Goal: Information Seeking & Learning: Understand process/instructions

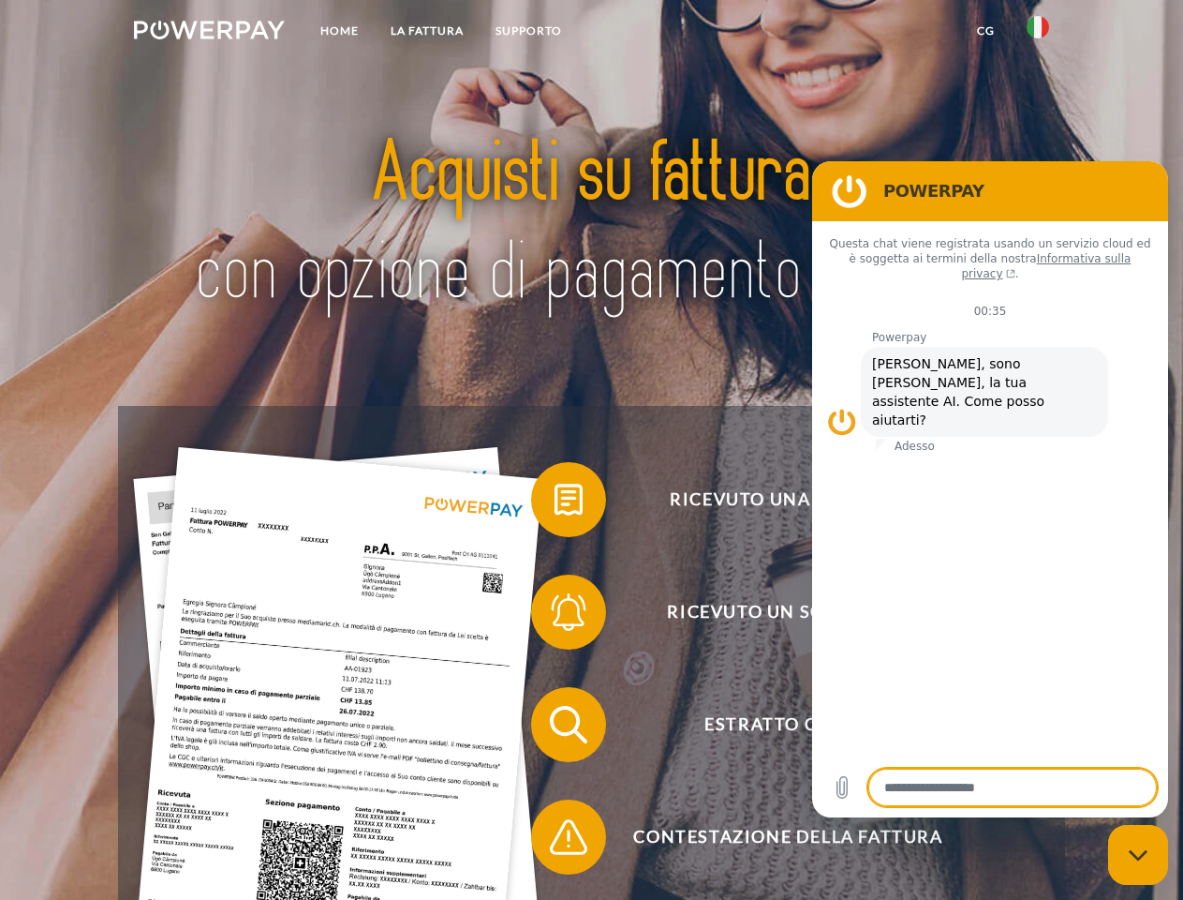
click at [209, 33] on img at bounding box center [209, 30] width 151 height 19
click at [1038, 33] on img at bounding box center [1038, 27] width 22 height 22
click at [986, 31] on link "CG" at bounding box center [986, 31] width 50 height 34
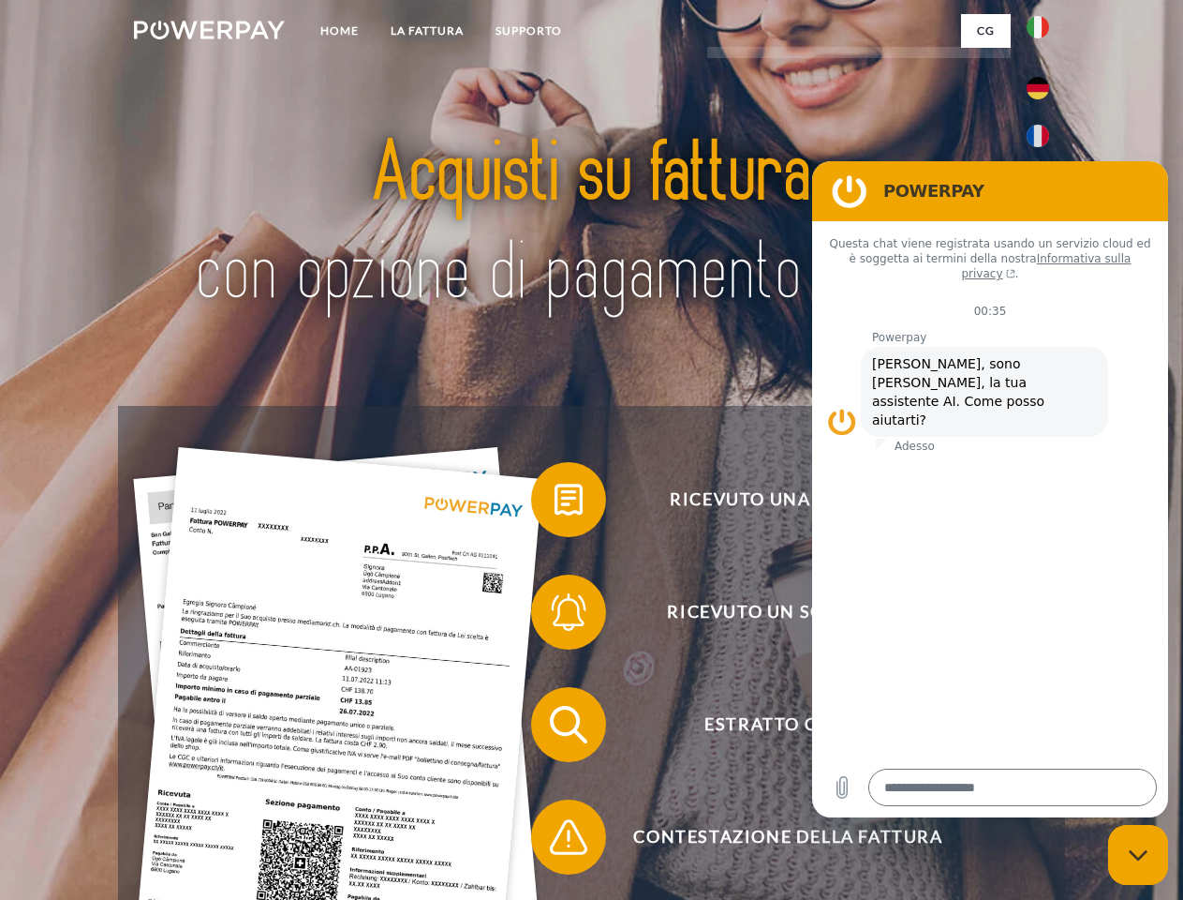
click at [555, 503] on span at bounding box center [541, 500] width 94 height 94
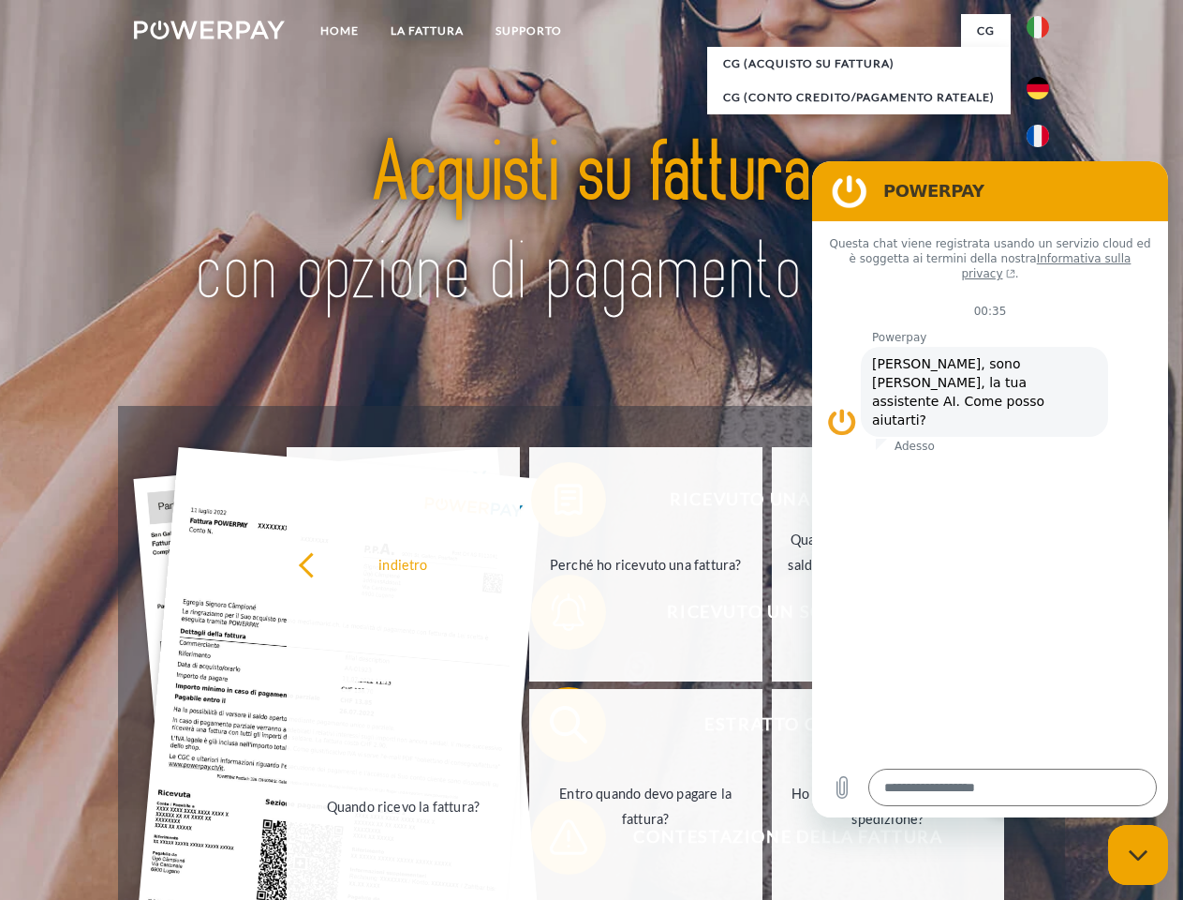
click at [520, 728] on link "Quando ricevo la fattura?" at bounding box center [403, 806] width 233 height 234
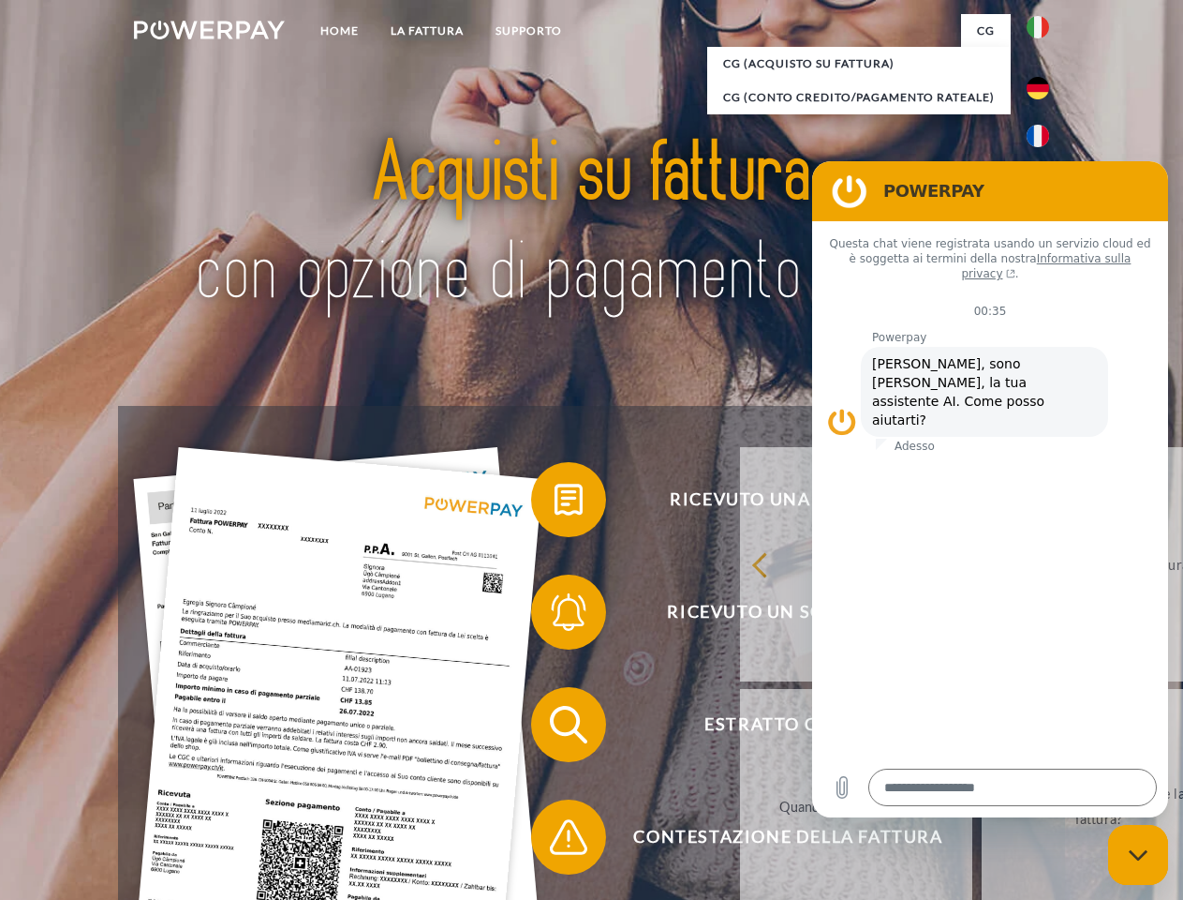
click at [555, 840] on span at bounding box center [541, 837] width 94 height 94
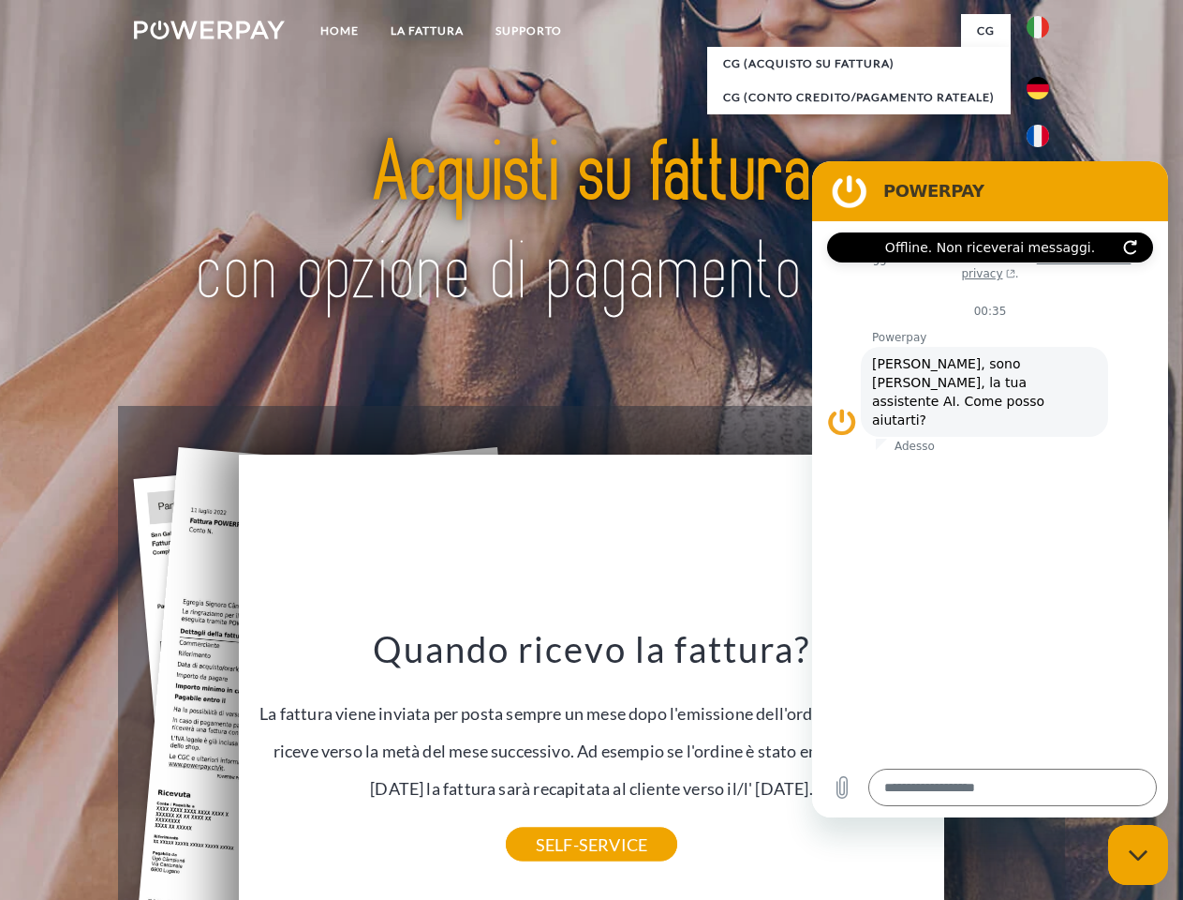
click at [1138, 855] on icon "Chiudi la finestra di messaggistica" at bounding box center [1139, 855] width 20 height 12
type textarea "*"
